Goal: Task Accomplishment & Management: Manage account settings

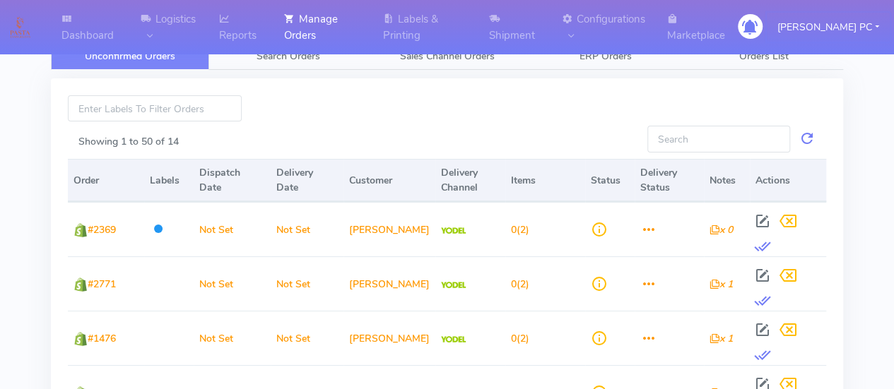
click at [850, 33] on button "[PERSON_NAME] PC" at bounding box center [828, 27] width 123 height 29
click at [838, 45] on link "Log Out" at bounding box center [799, 56] width 112 height 23
